Goal: Task Accomplishment & Management: Use online tool/utility

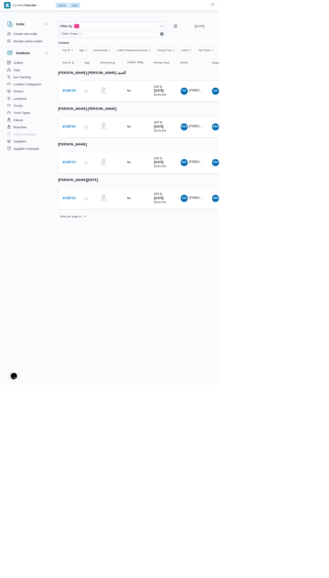
click at [105, 189] on b "# 339754" at bounding box center [104, 190] width 20 height 4
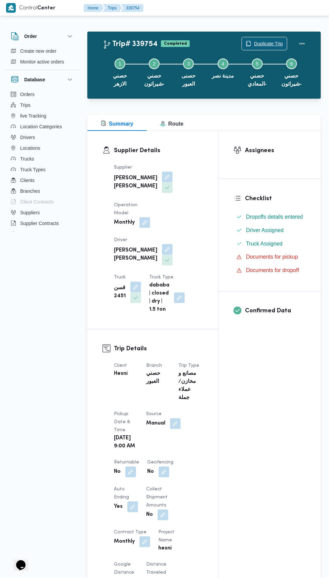
click at [280, 39] on span "Duplicate Trip" at bounding box center [264, 43] width 45 height 13
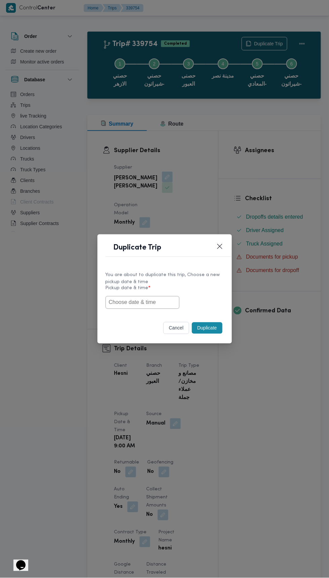
click at [159, 302] on input "text" at bounding box center [142, 302] width 74 height 13
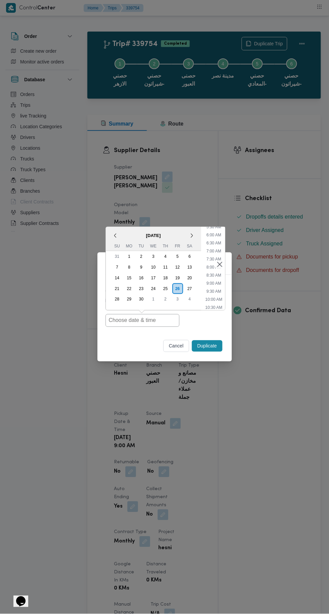
scroll to position [92, 0]
click at [221, 281] on li "9:00 AM" at bounding box center [213, 283] width 20 height 7
type input "[DATE] 9:00AM"
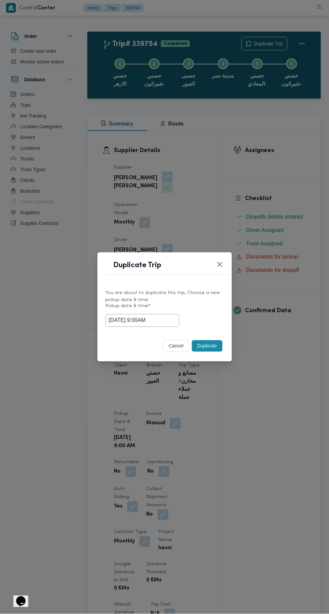
click at [214, 345] on button "Duplicate" at bounding box center [207, 345] width 30 height 11
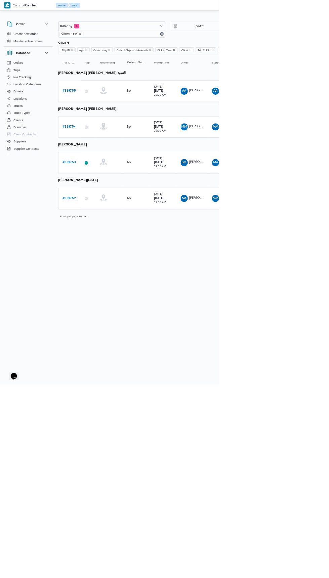
click at [105, 296] on b "# 339752" at bounding box center [104, 298] width 20 height 4
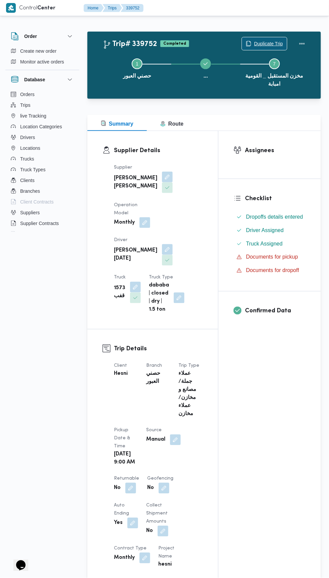
click at [263, 45] on span "Duplicate Trip" at bounding box center [268, 44] width 29 height 8
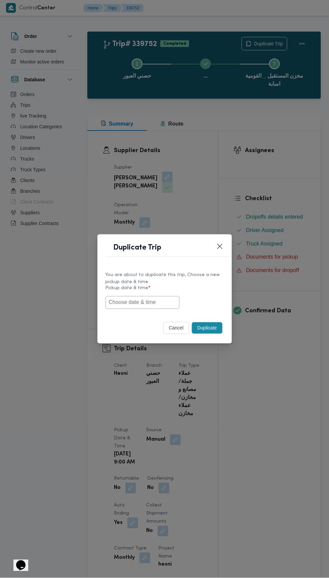
click at [158, 304] on input "text" at bounding box center [142, 302] width 74 height 13
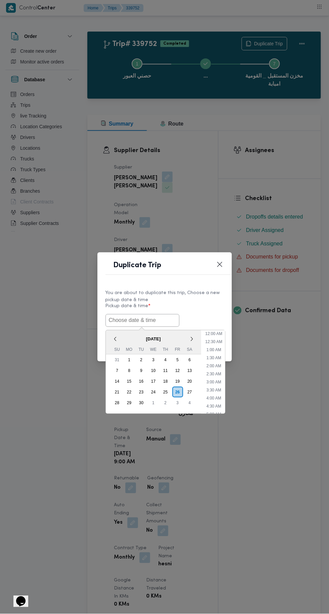
scroll to position [99, 0]
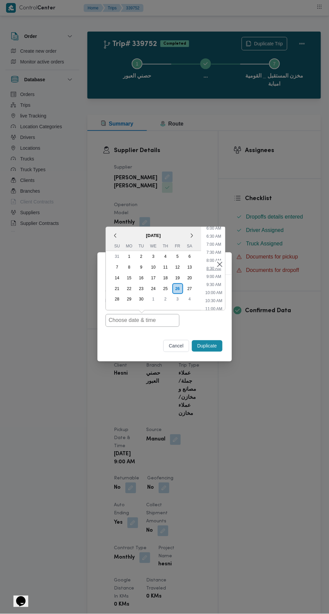
click at [213, 272] on li "8:30 AM" at bounding box center [213, 268] width 20 height 7
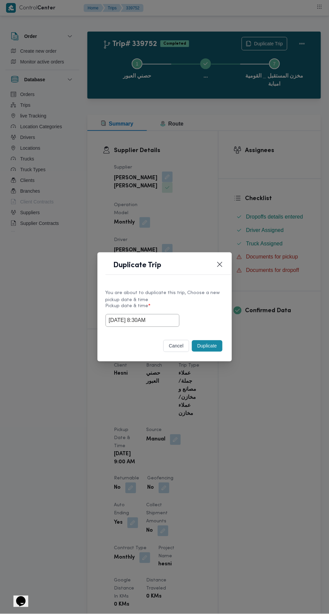
click at [165, 322] on input "26/09/2025 8:30AM" at bounding box center [142, 320] width 74 height 13
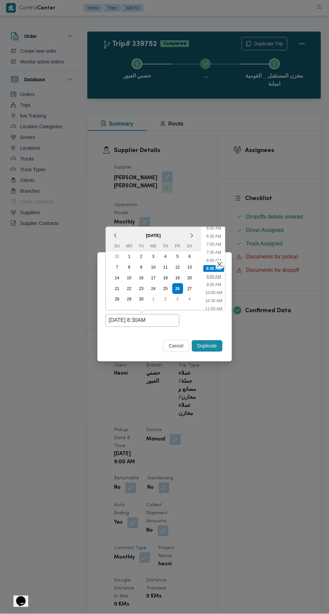
click at [215, 275] on li "9:00 AM" at bounding box center [213, 276] width 20 height 7
type input "[DATE] 9:00AM"
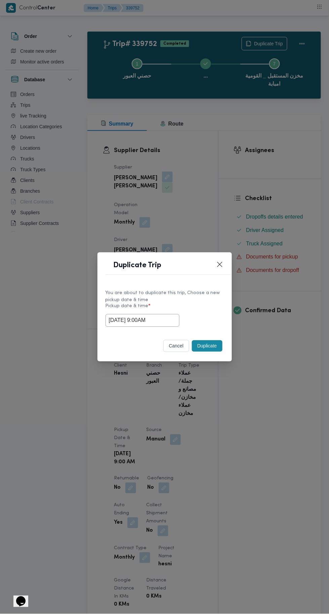
click at [210, 344] on button "Duplicate" at bounding box center [207, 345] width 30 height 11
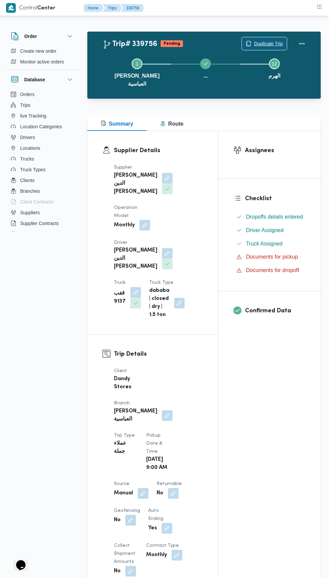
click at [273, 39] on span "Duplicate Trip" at bounding box center [264, 43] width 45 height 13
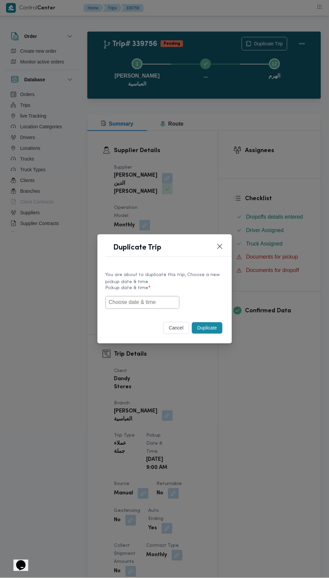
click at [168, 302] on input "text" at bounding box center [142, 302] width 74 height 13
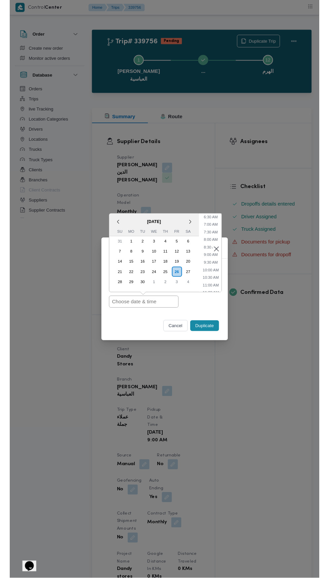
scroll to position [104, 0]
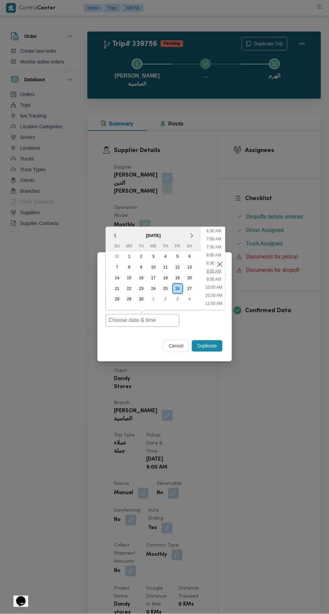
click at [210, 270] on li "9:00 AM" at bounding box center [213, 271] width 20 height 7
type input "[DATE] 9:00AM"
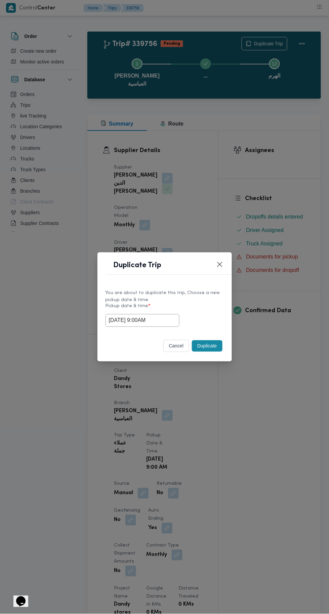
click at [211, 347] on button "Duplicate" at bounding box center [207, 345] width 30 height 11
